Goal: Task Accomplishment & Management: Use online tool/utility

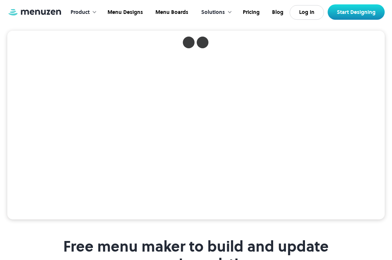
scroll to position [145, 0]
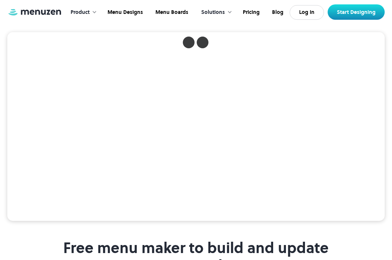
click at [93, 12] on div at bounding box center [94, 12] width 5 height 5
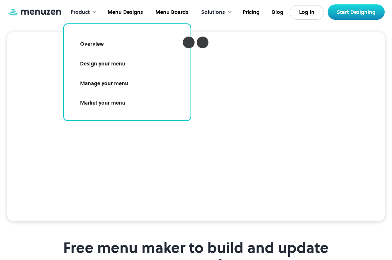
click at [50, 19] on div "Product Overview Design your menu Manage your menu Market your menu Menu Design…" at bounding box center [195, 12] width 377 height 25
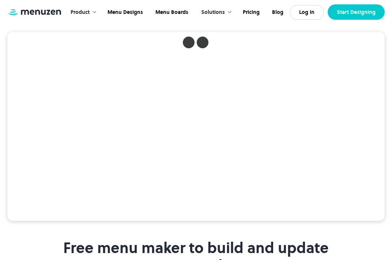
click at [370, 15] on link "Start Designing" at bounding box center [356, 11] width 57 height 15
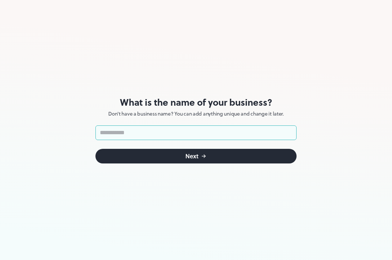
click at [185, 136] on input "text" at bounding box center [195, 132] width 201 height 15
type input "*"
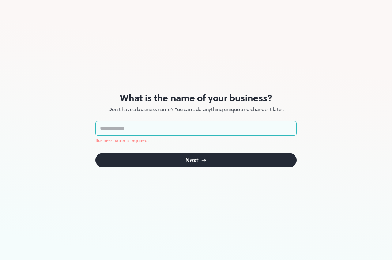
type input "*"
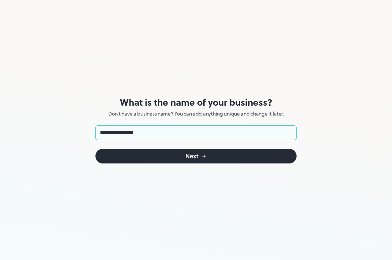
type input "**********"
click at [204, 159] on icon "submit" at bounding box center [204, 156] width 6 height 6
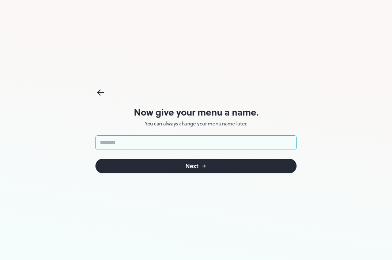
click at [124, 143] on input "text" at bounding box center [195, 142] width 201 height 15
type input "*"
click at [181, 168] on button "Next" at bounding box center [195, 166] width 201 height 15
